Goal: Task Accomplishment & Management: Manage account settings

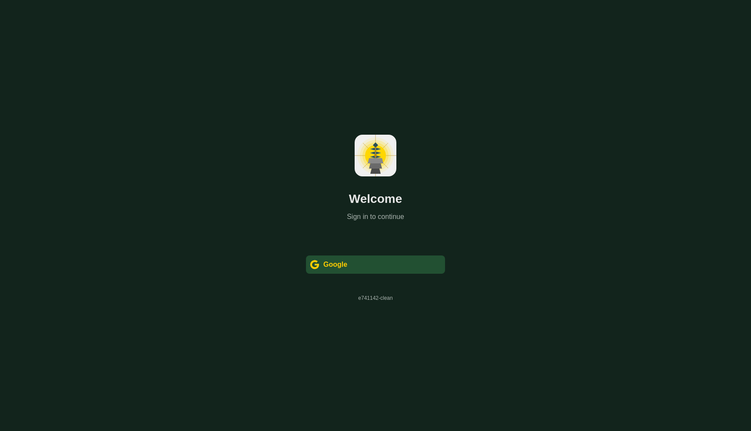
click at [339, 265] on div "Google" at bounding box center [335, 264] width 24 height 10
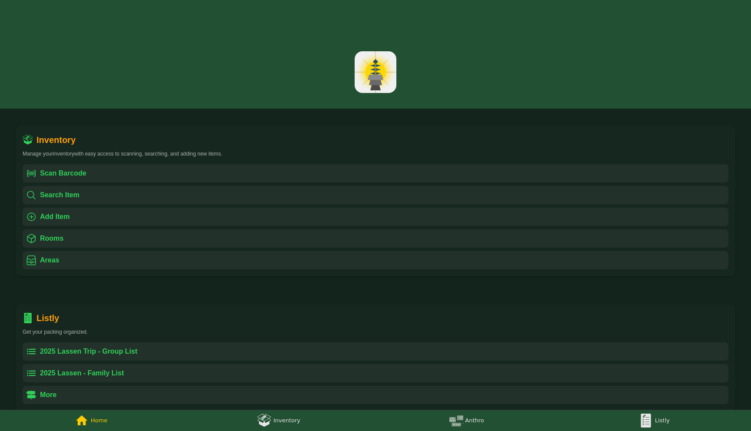
click at [641, 418] on img at bounding box center [646, 421] width 14 height 14
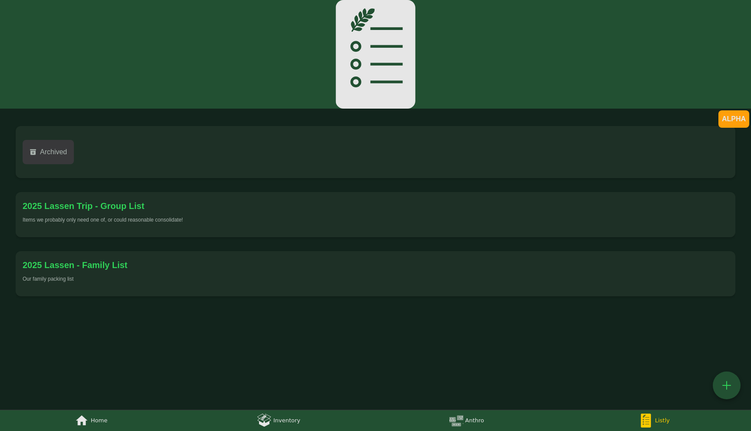
click at [166, 270] on div "2025 Lassen - Family List" at bounding box center [376, 265] width 706 height 14
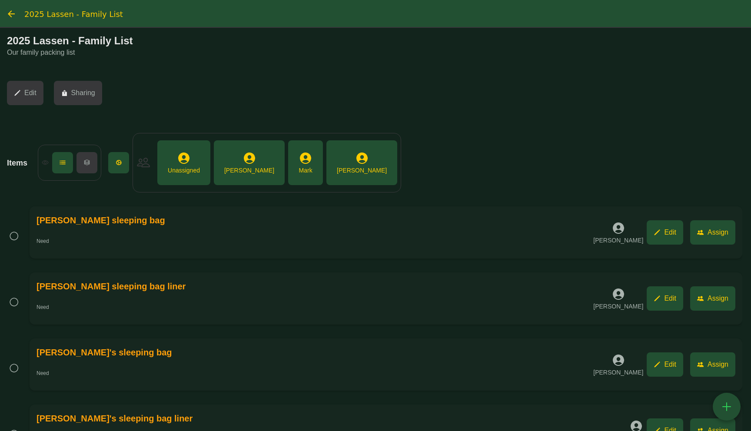
click at [333, 166] on div " [PERSON_NAME]" at bounding box center [361, 162] width 57 height 31
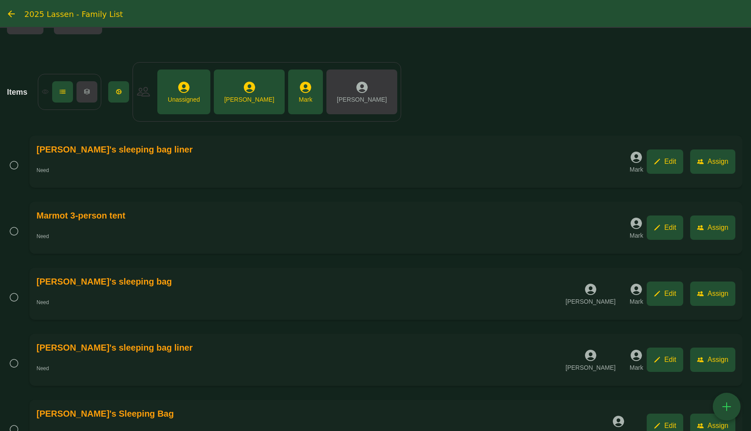
scroll to position [50, 0]
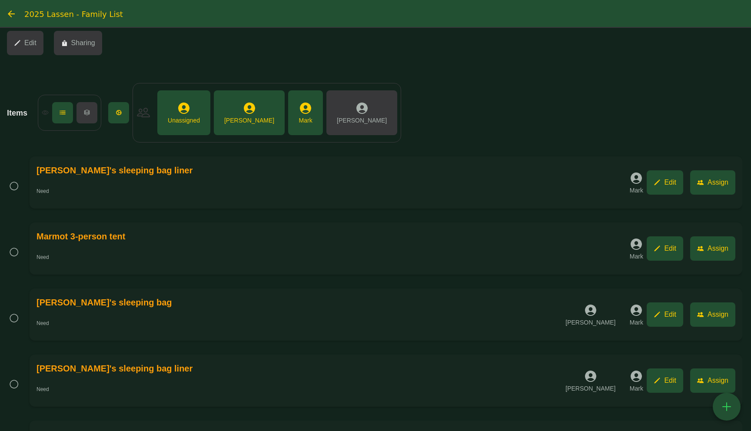
click at [233, 124] on div " [PERSON_NAME]" at bounding box center [249, 112] width 57 height 31
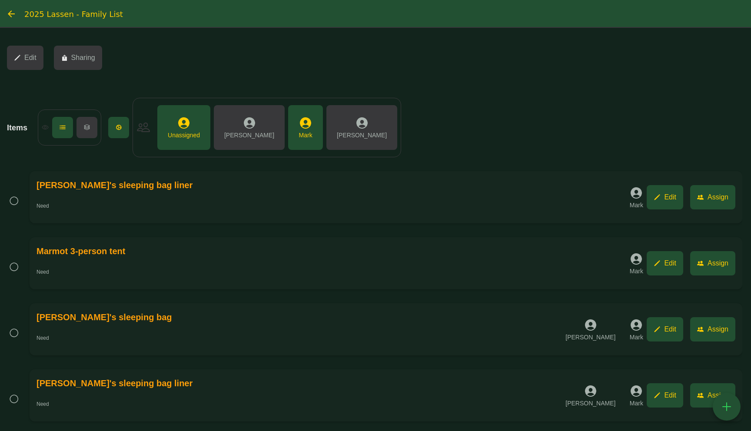
click at [181, 131] on div "Unassigned" at bounding box center [184, 135] width 32 height 9
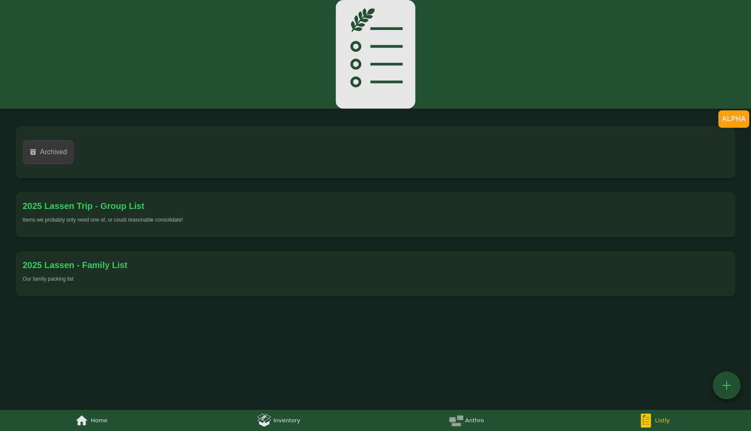
click at [143, 292] on div "2025 Lassen - Family List Our family packing list" at bounding box center [376, 273] width 720 height 45
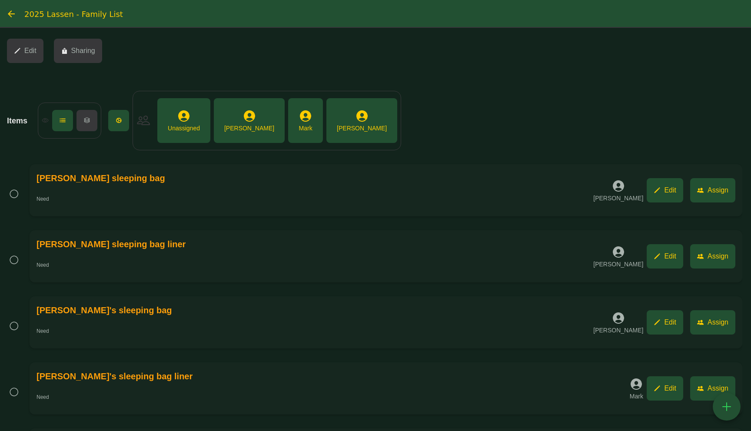
scroll to position [63, 0]
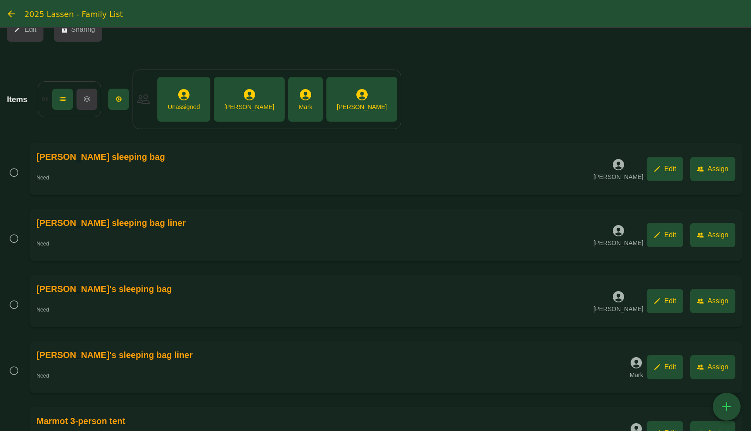
click at [225, 93] on div " Tiffany" at bounding box center [249, 99] width 57 height 31
click at [333, 101] on div " Cyrus" at bounding box center [361, 99] width 57 height 31
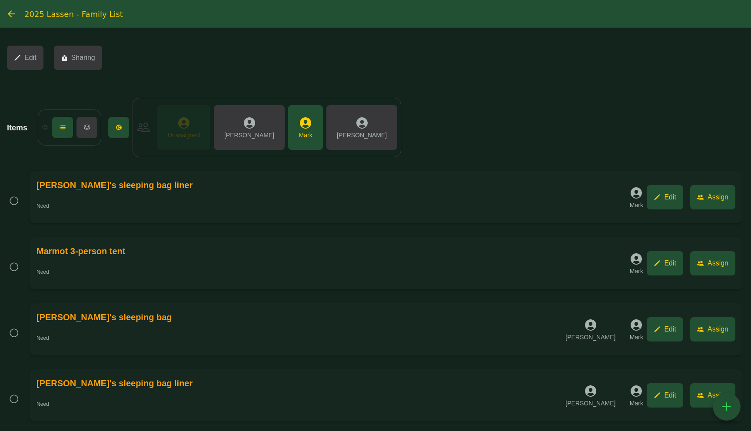
click at [193, 119] on div " Unassigned" at bounding box center [183, 127] width 39 height 31
click at [257, 130] on div "  Unassigned  Tiffany  Mark  Cyrus" at bounding box center [267, 128] width 269 height 60
click at [299, 131] on div "Mark" at bounding box center [305, 135] width 13 height 9
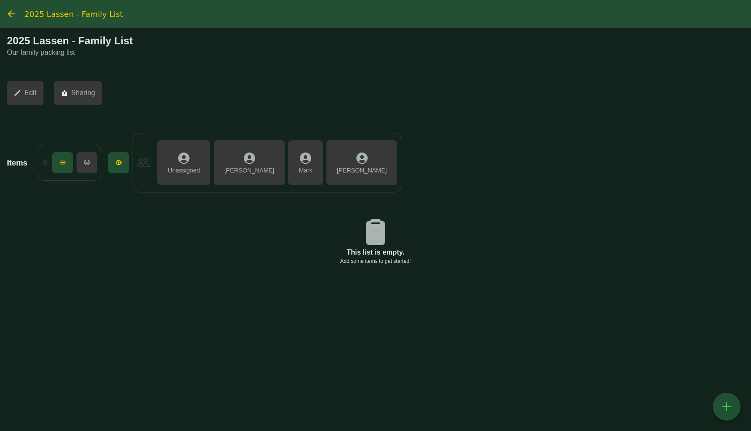
scroll to position [0, 0]
click at [299, 169] on div "Mark" at bounding box center [305, 170] width 13 height 9
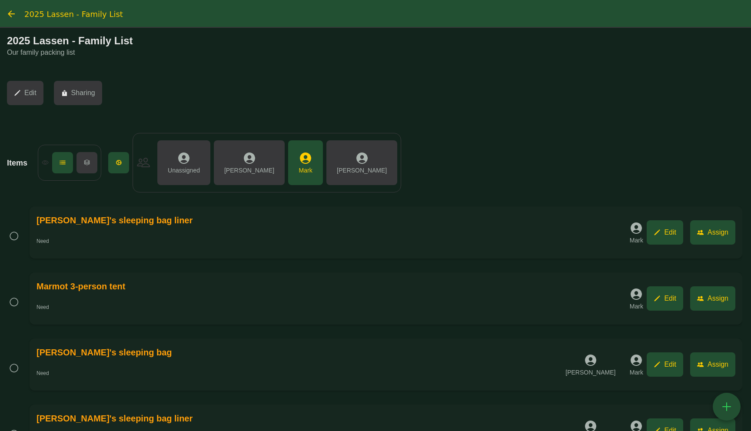
click at [82, 165] on button "" at bounding box center [86, 162] width 21 height 21
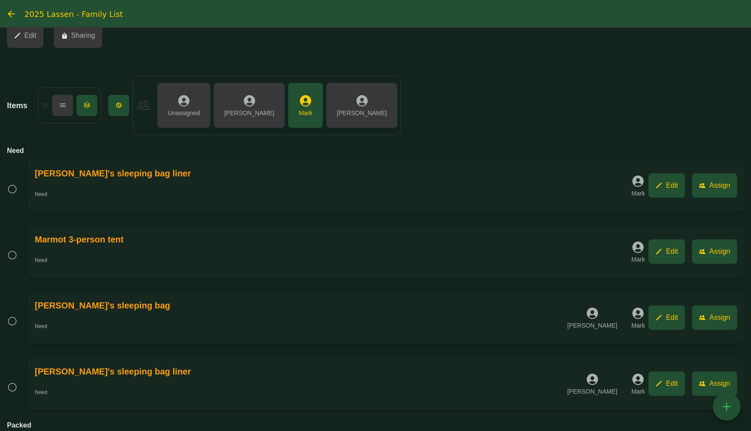
scroll to position [98, 0]
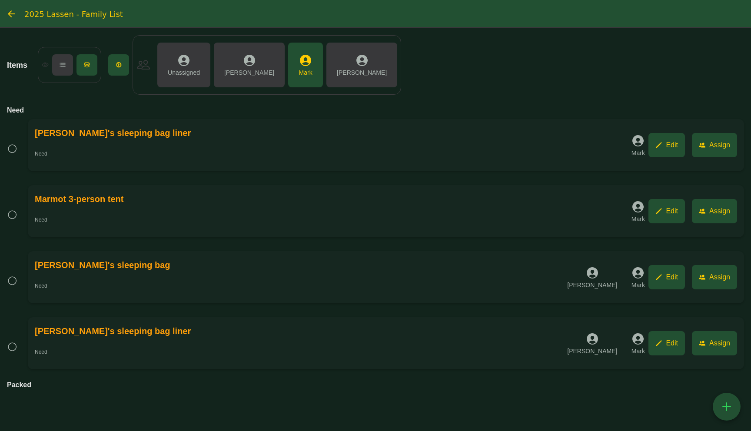
click at [720, 414] on button "" at bounding box center [727, 407] width 28 height 28
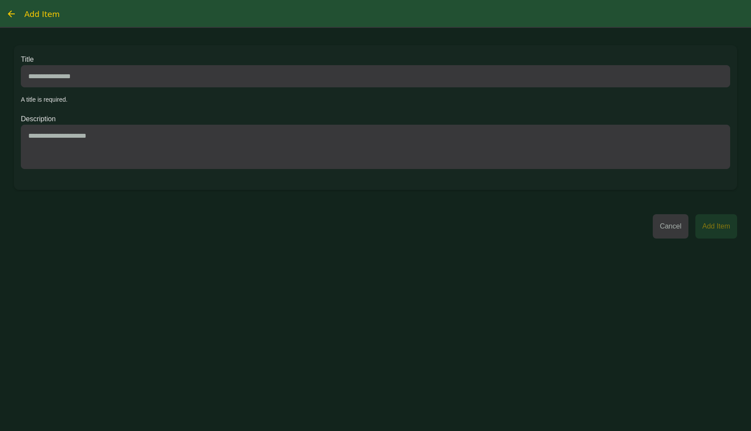
click at [684, 234] on button "Cancel" at bounding box center [671, 226] width 36 height 24
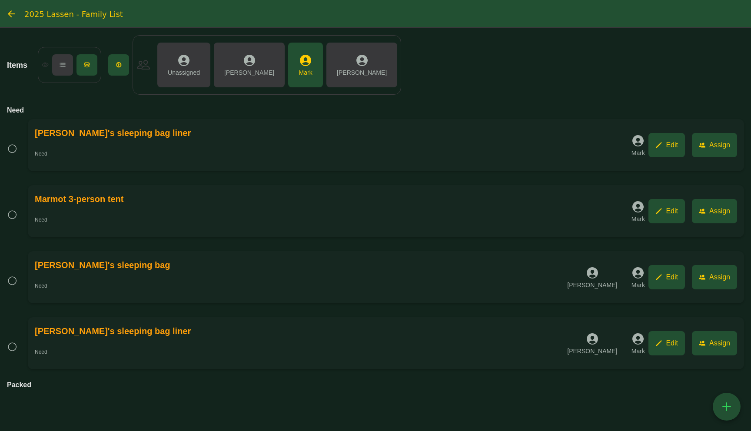
click at [299, 69] on div "Mark" at bounding box center [305, 72] width 13 height 9
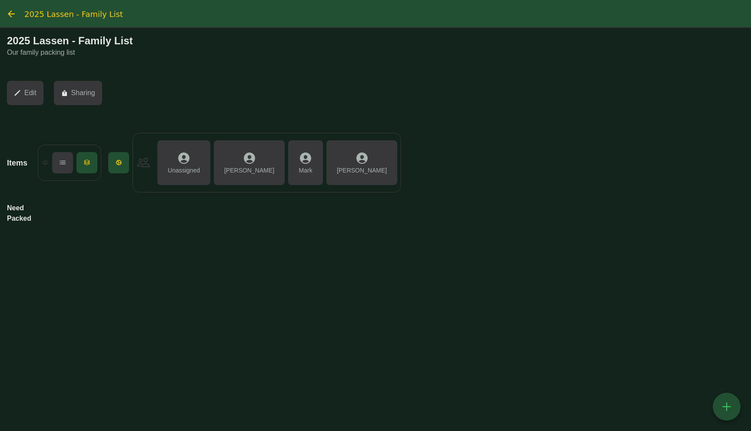
click at [299, 155] on div "" at bounding box center [306, 158] width 14 height 15
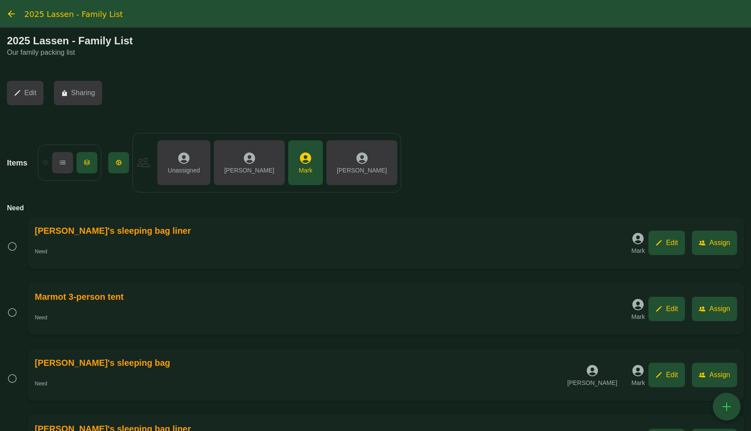
click at [333, 158] on div " Cyrus" at bounding box center [361, 162] width 57 height 31
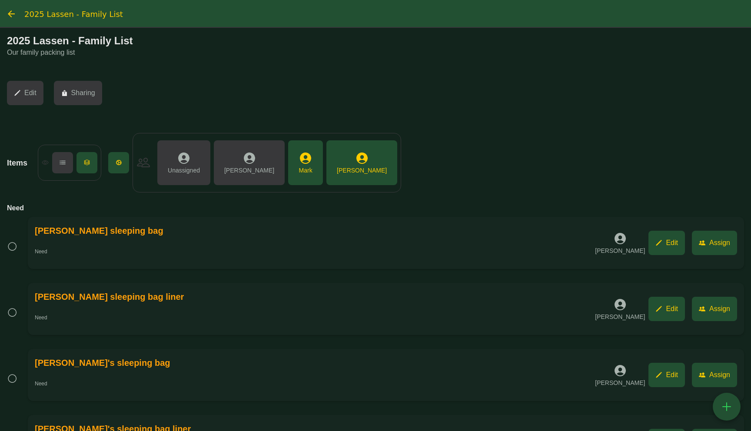
click at [253, 158] on button " Tiffany" at bounding box center [249, 162] width 71 height 45
click at [168, 163] on div " Unassigned" at bounding box center [183, 162] width 39 height 31
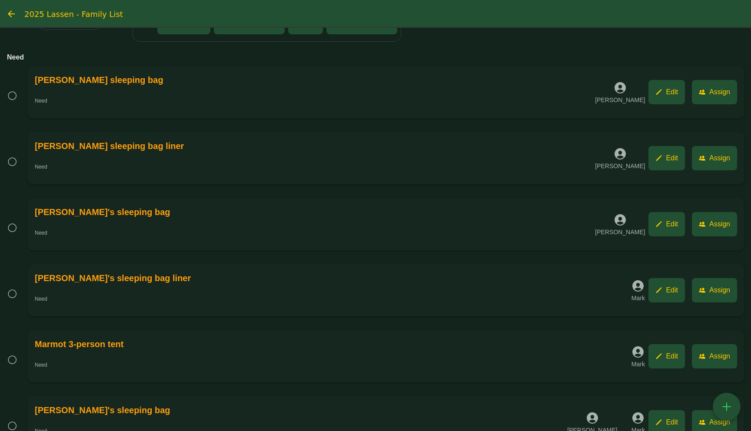
scroll to position [73, 0]
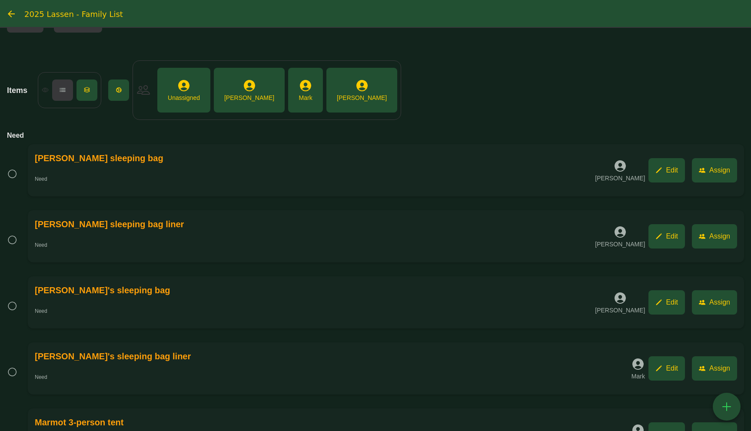
click at [649, 311] on button " Edit" at bounding box center [666, 302] width 37 height 24
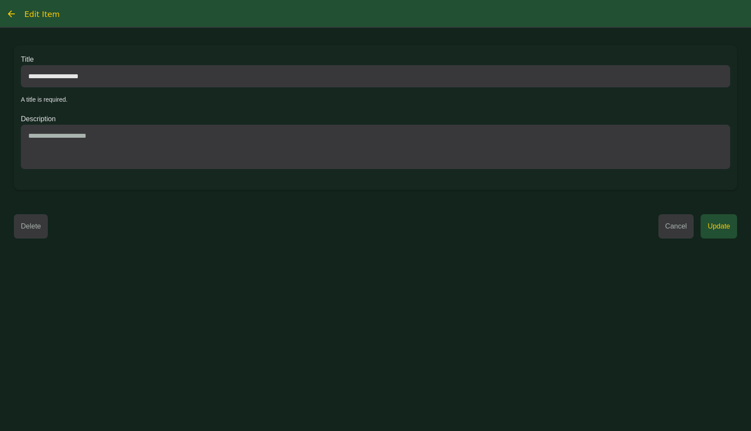
click at [662, 239] on button "Cancel" at bounding box center [676, 226] width 36 height 24
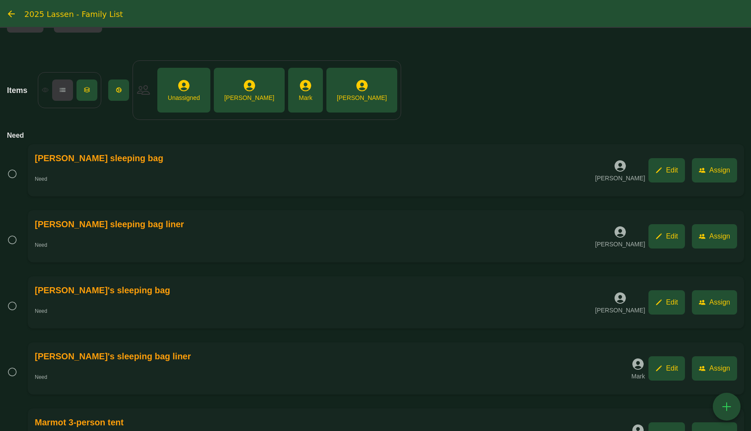
click at [720, 307] on button " Assign" at bounding box center [714, 302] width 45 height 24
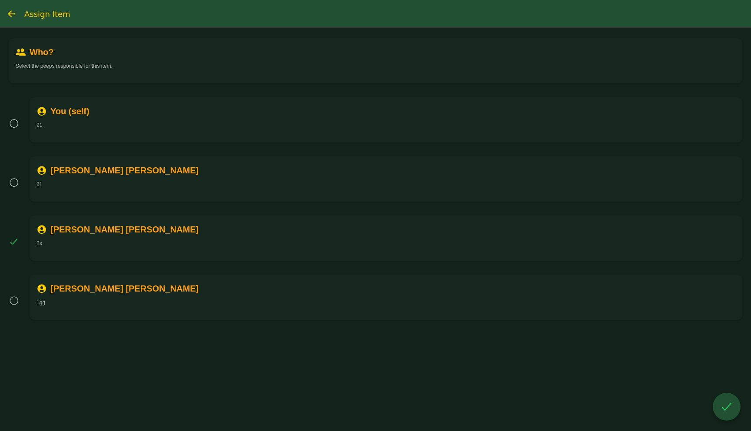
click at [48, 247] on div " Cyrus Paz-Eschbach 2s" at bounding box center [386, 238] width 713 height 45
click at [68, 112] on div "You (self)" at bounding box center [69, 111] width 39 height 14
click at [90, 208] on li "  Tiffany Eschbach 2f" at bounding box center [376, 182] width 734 height 59
click at [535, 180] on div " Tiffany Eschbach 2f" at bounding box center [386, 178] width 713 height 45
click at [730, 416] on button "" at bounding box center [727, 407] width 28 height 28
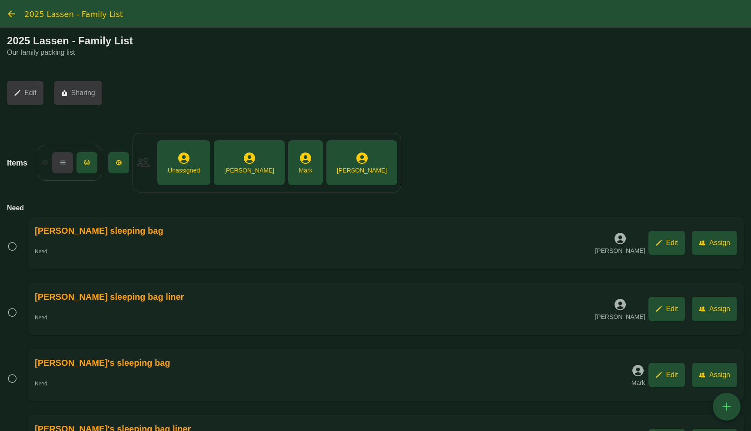
click at [311, 67] on div "2025 Lassen - Family List Our family packing list  Edit  Sharing" at bounding box center [375, 79] width 737 height 88
click at [117, 161] on div "" at bounding box center [118, 162] width 7 height 7
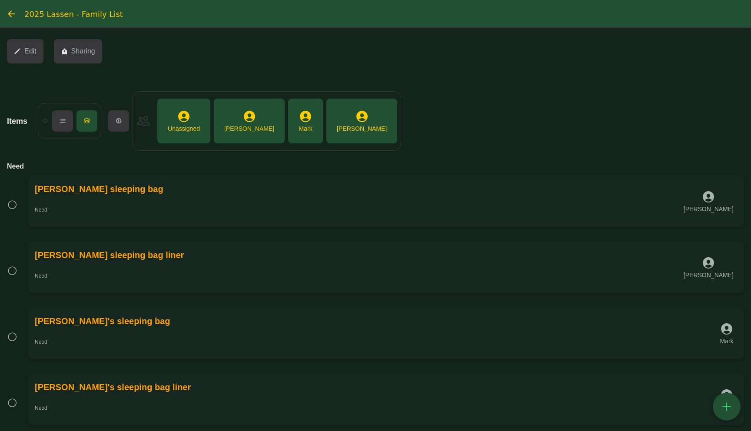
scroll to position [46, 0]
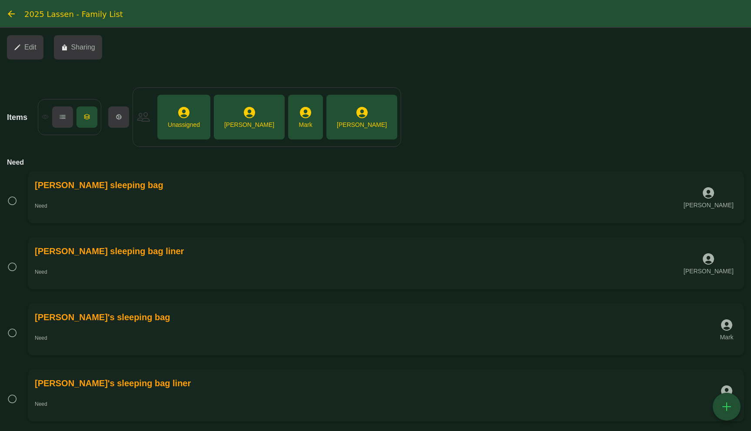
click at [215, 133] on button " Tiffany" at bounding box center [249, 117] width 71 height 45
click at [237, 133] on button " Tiffany" at bounding box center [249, 117] width 71 height 45
click at [288, 129] on button " Mark" at bounding box center [305, 117] width 35 height 45
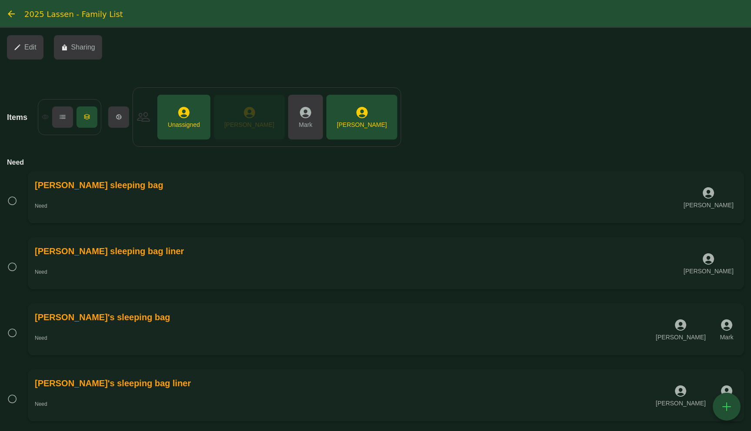
click at [252, 128] on button " Tiffany" at bounding box center [249, 117] width 71 height 45
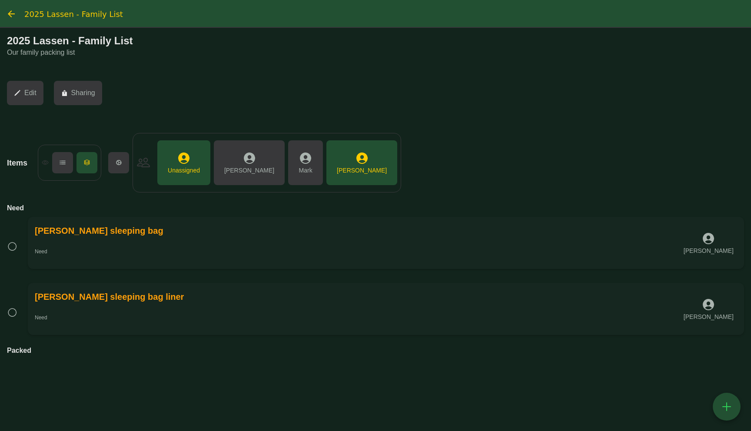
click at [187, 169] on div "Unassigned" at bounding box center [184, 170] width 32 height 9
click at [337, 166] on div "Cyrus" at bounding box center [362, 170] width 50 height 9
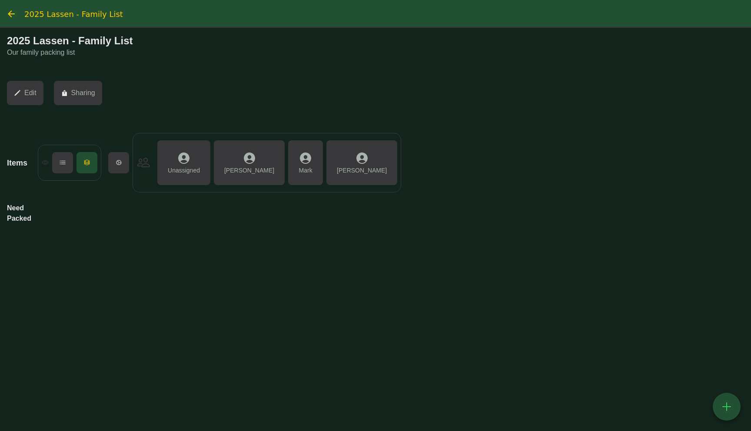
click at [288, 178] on button " Mark" at bounding box center [305, 162] width 35 height 45
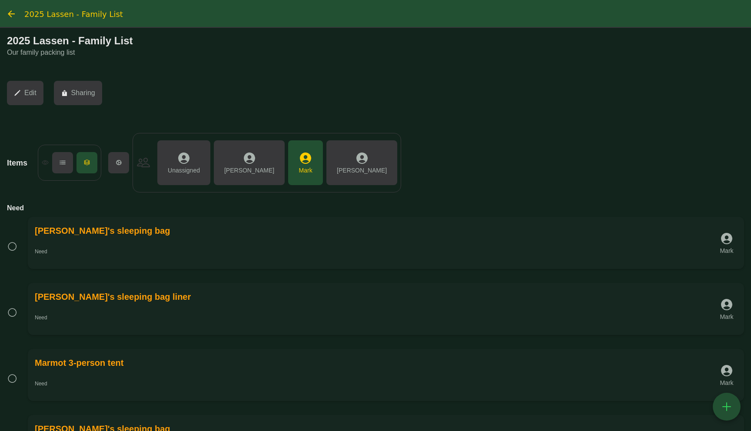
click at [295, 149] on div " Mark" at bounding box center [305, 162] width 21 height 31
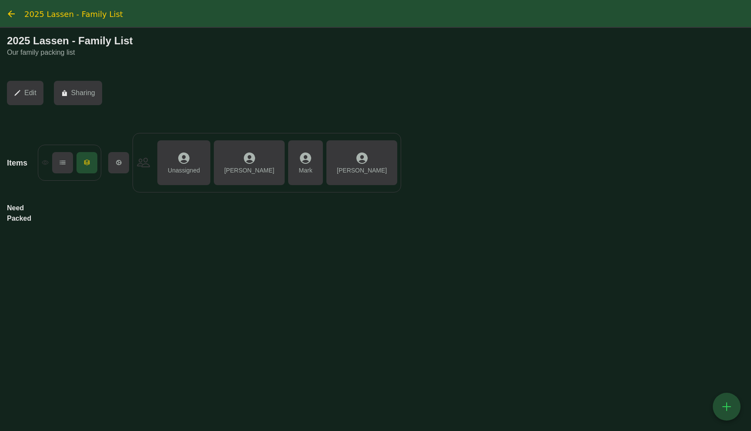
click at [229, 93] on div " Edit  Sharing" at bounding box center [375, 93] width 737 height 38
click at [173, 43] on div "2025 Lassen - Family List" at bounding box center [375, 41] width 737 height 12
click at [170, 40] on div "2025 Lassen - Family List" at bounding box center [375, 41] width 737 height 12
click at [195, 163] on div " Unassigned" at bounding box center [183, 162] width 39 height 31
click at [242, 163] on div " Tiffany" at bounding box center [249, 162] width 57 height 31
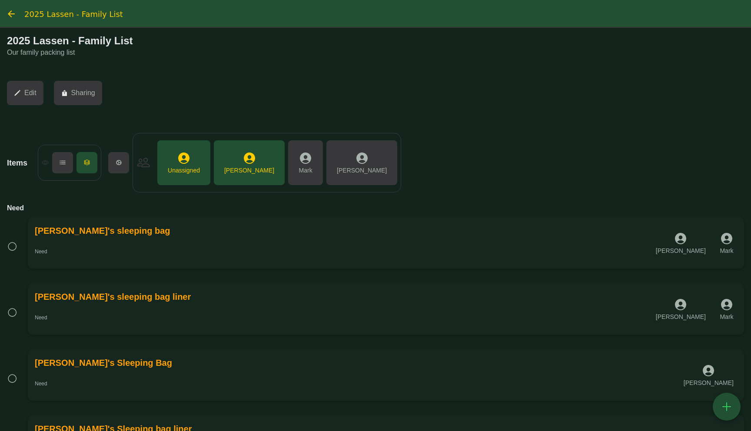
click at [299, 160] on div "" at bounding box center [306, 158] width 14 height 15
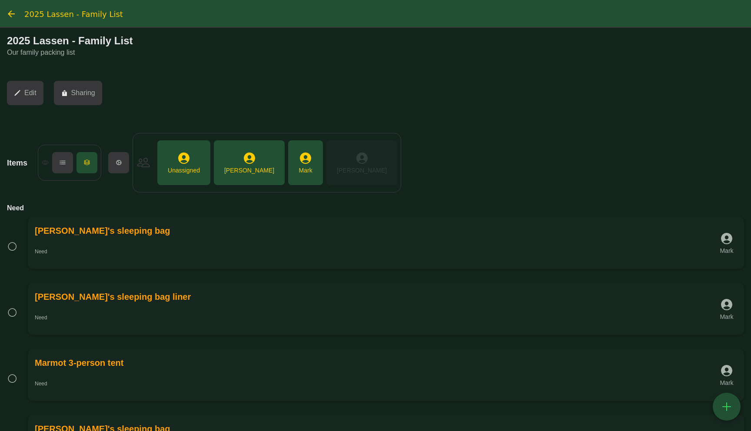
click at [333, 173] on div " Cyrus" at bounding box center [361, 162] width 57 height 31
